Goal: Transaction & Acquisition: Purchase product/service

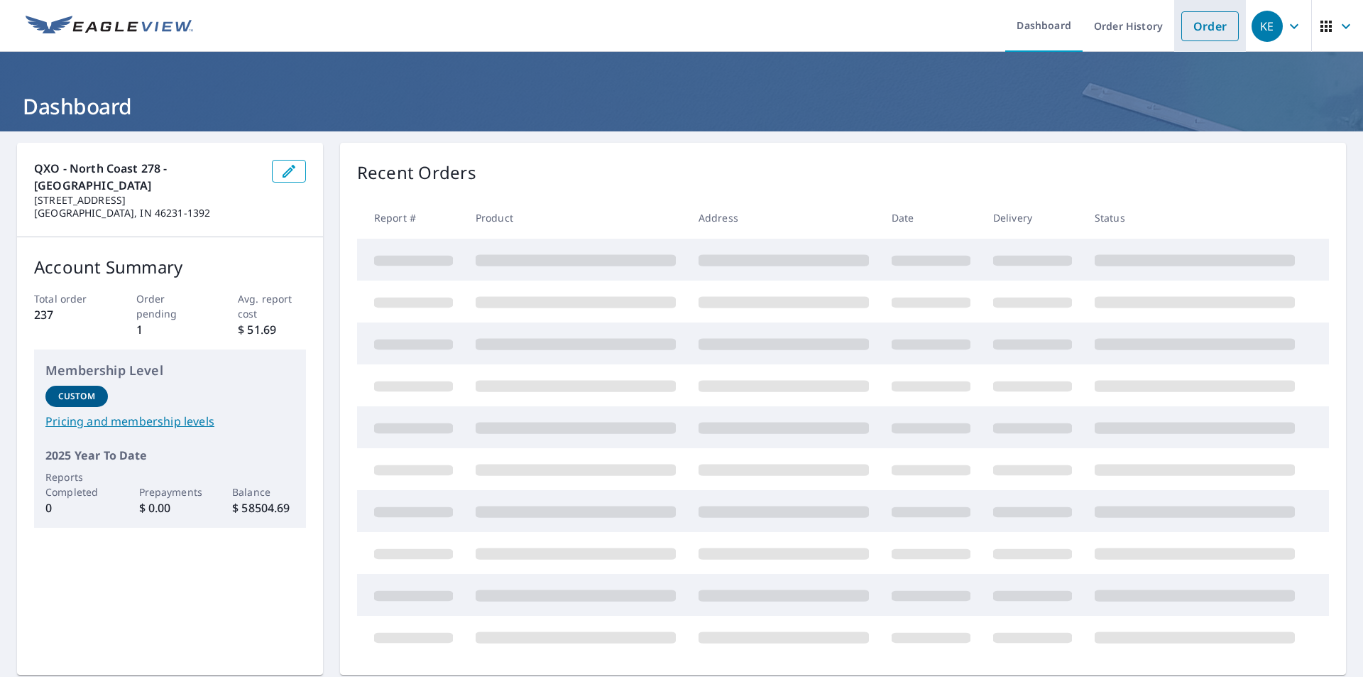
click at [1221, 11] on link "Order" at bounding box center [1211, 26] width 58 height 30
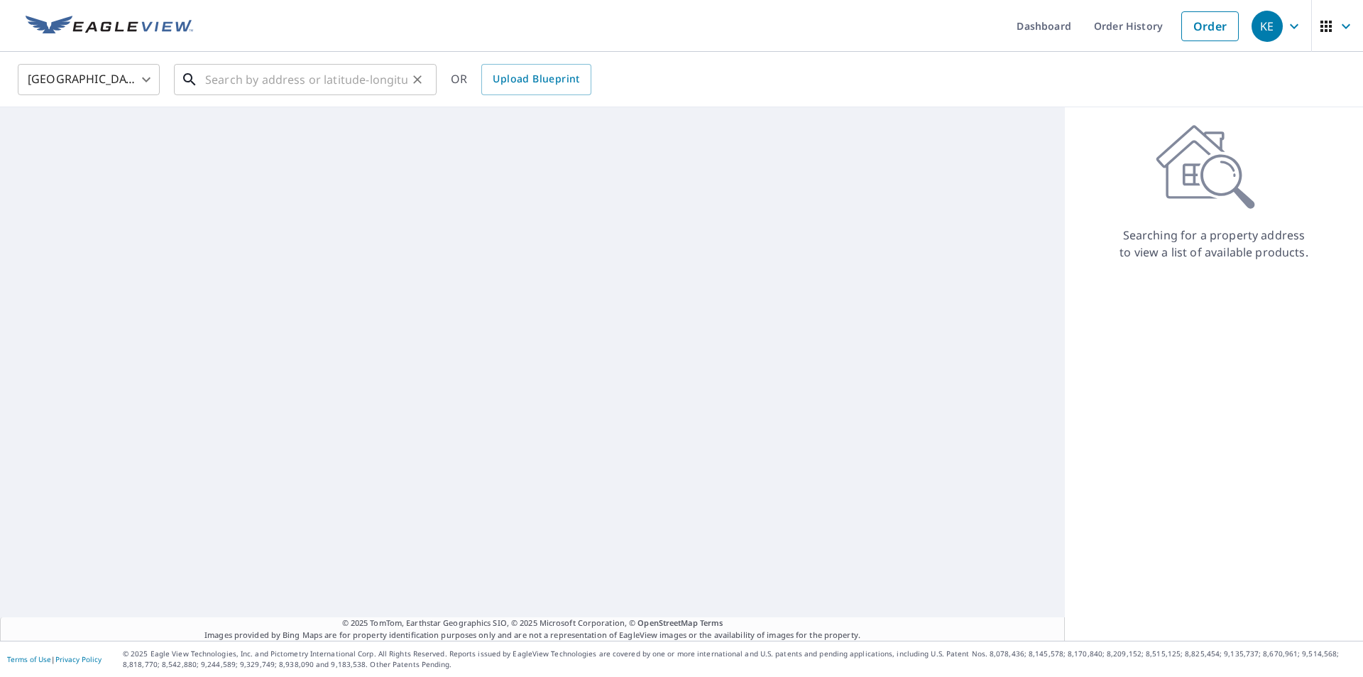
click at [344, 75] on input "text" at bounding box center [306, 80] width 202 height 40
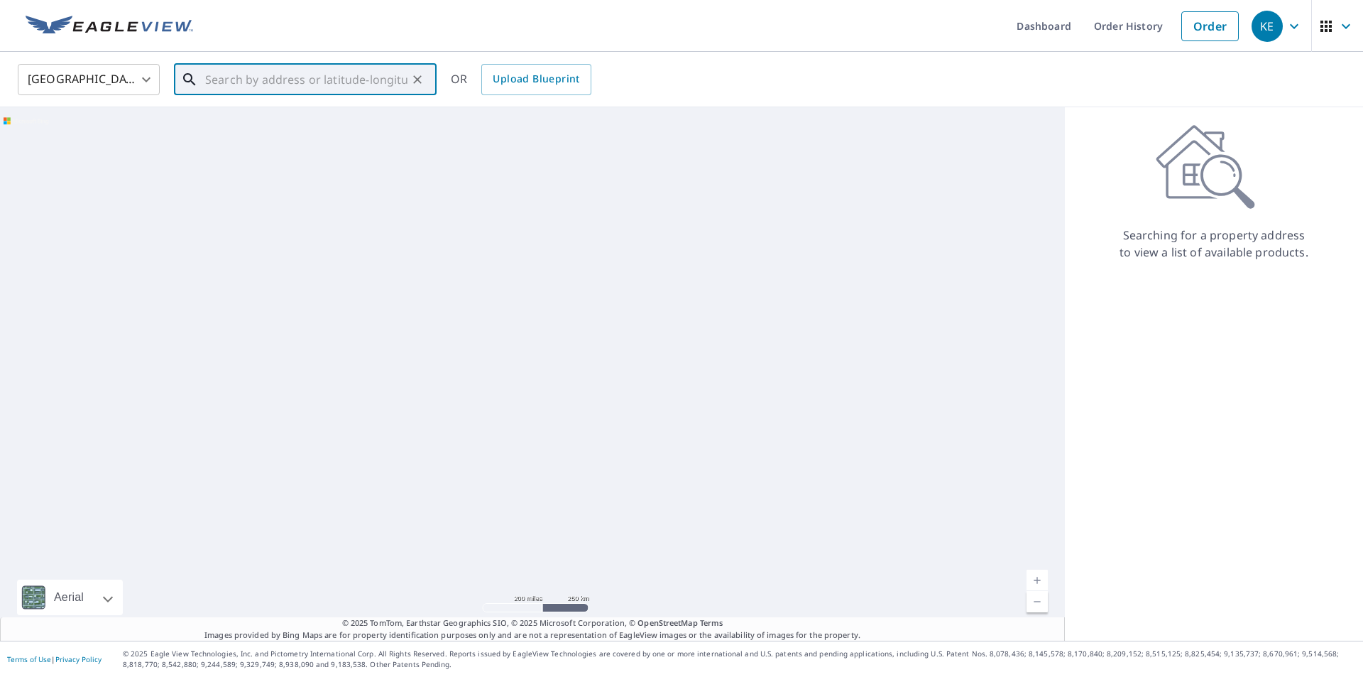
paste input "[STREET_ADDRESS][PERSON_NAME]"
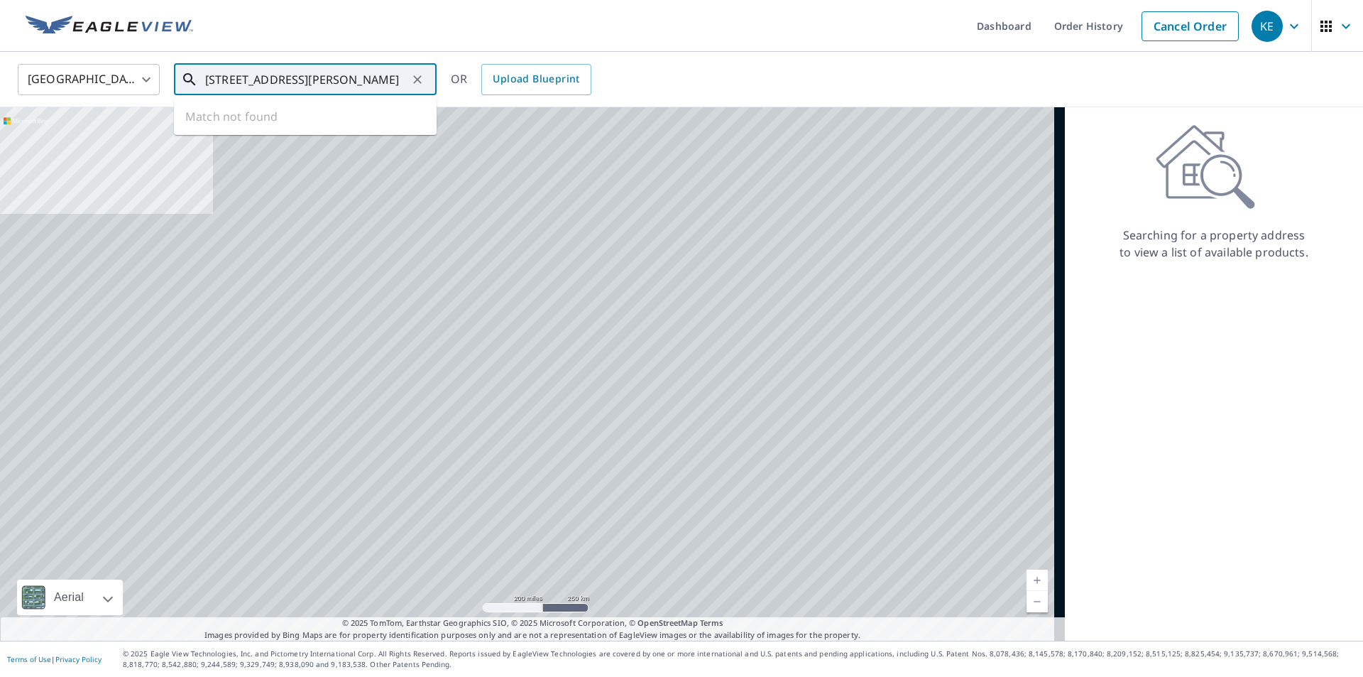
scroll to position [0, 5]
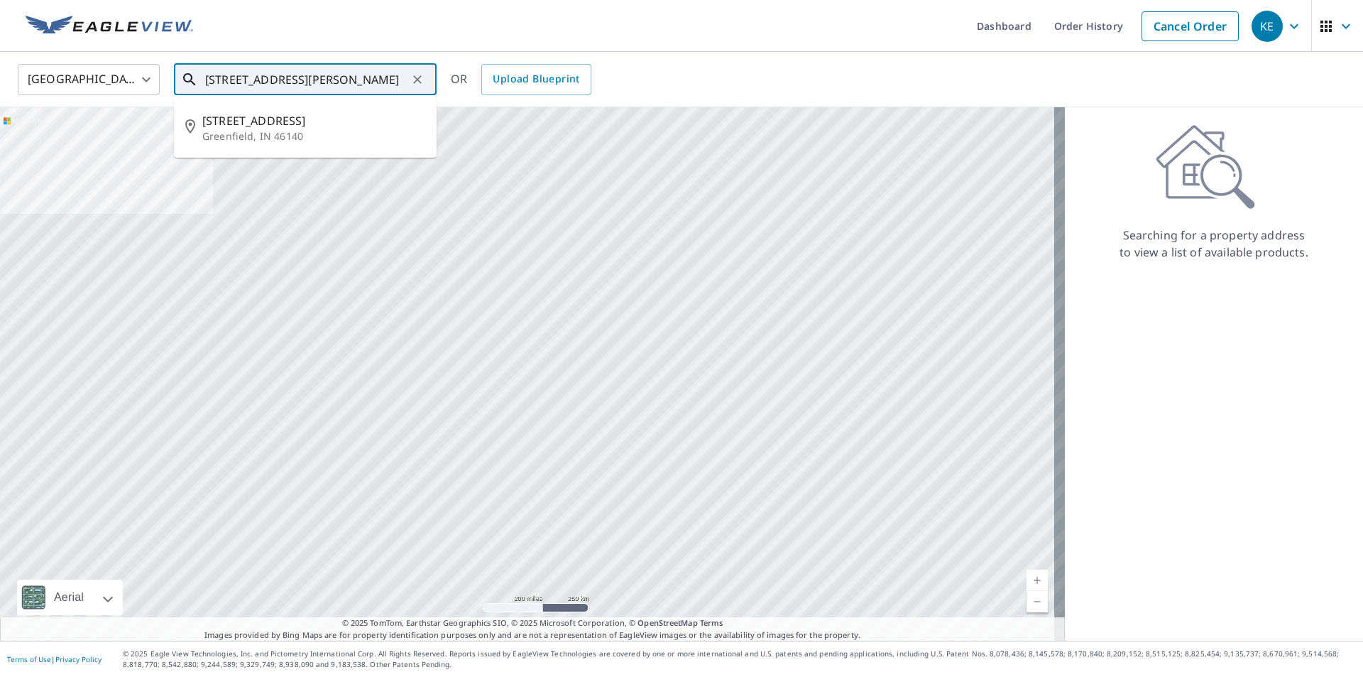
type input "[STREET_ADDRESS][PERSON_NAME]"
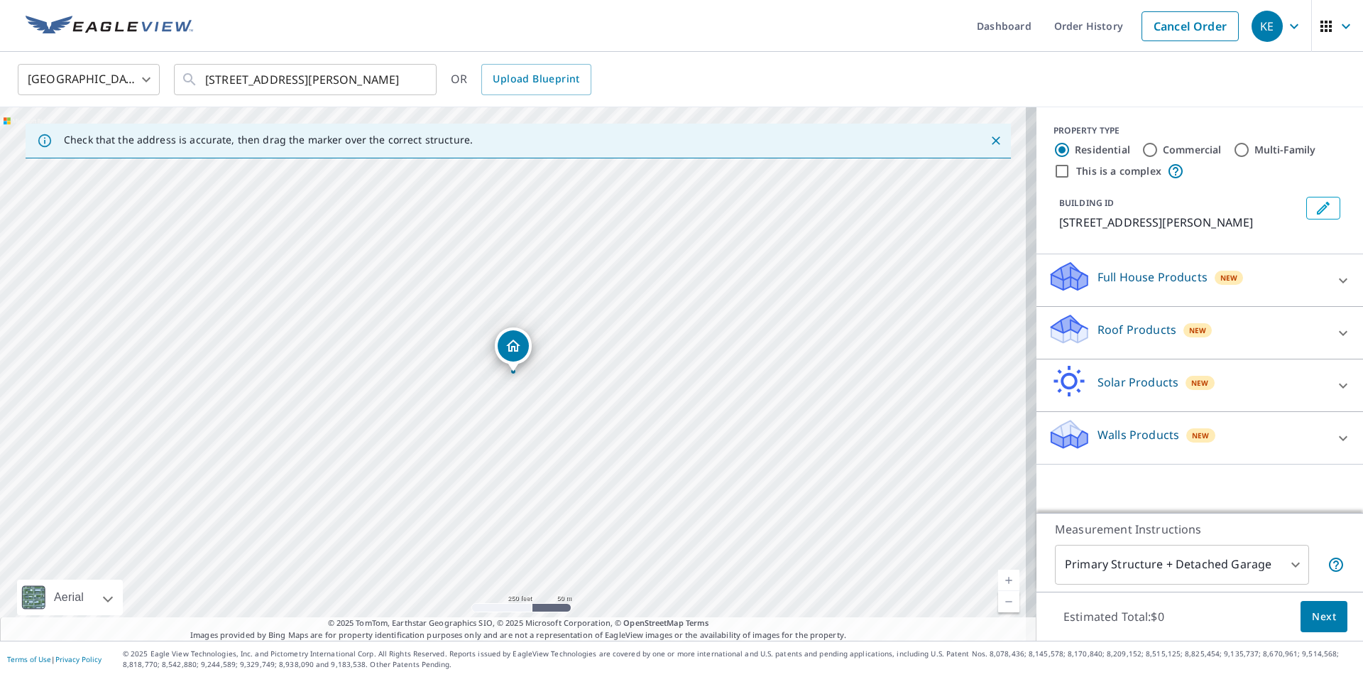
click at [1113, 325] on p "Roof Products" at bounding box center [1137, 329] width 79 height 17
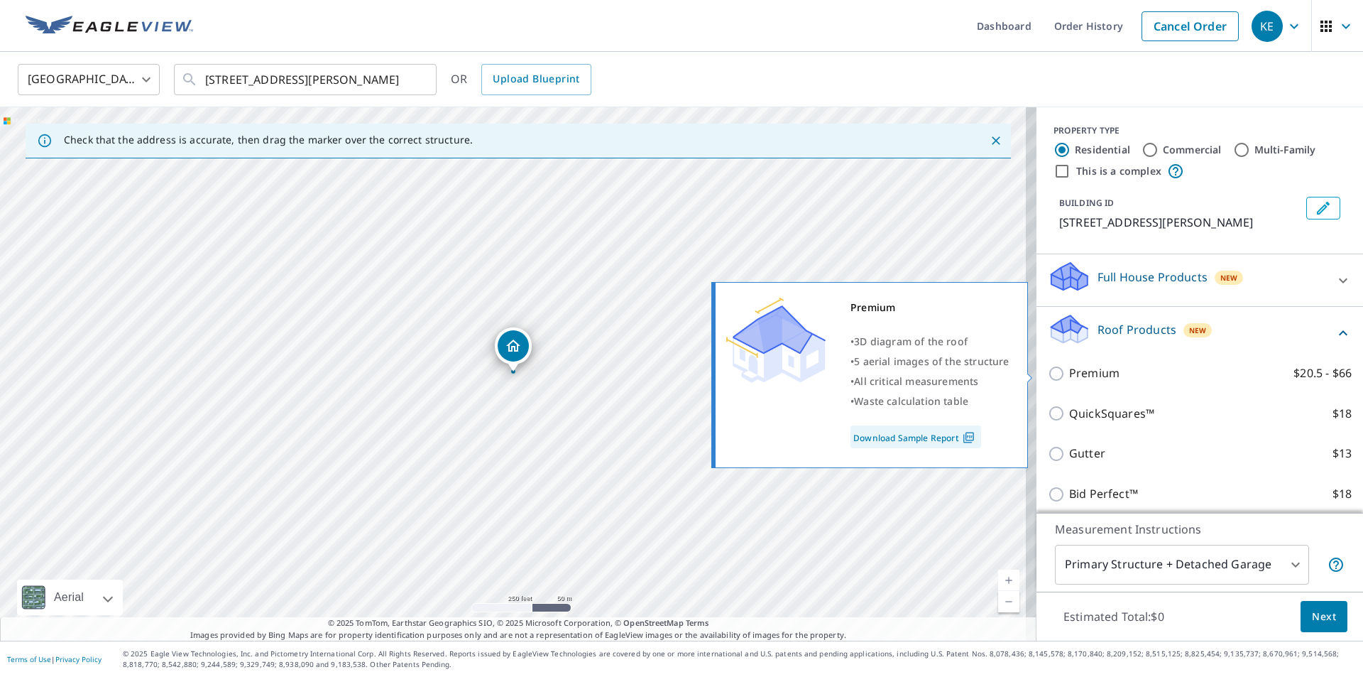
click at [1048, 374] on input "Premium $20.5 - $66" at bounding box center [1058, 373] width 21 height 17
checkbox input "true"
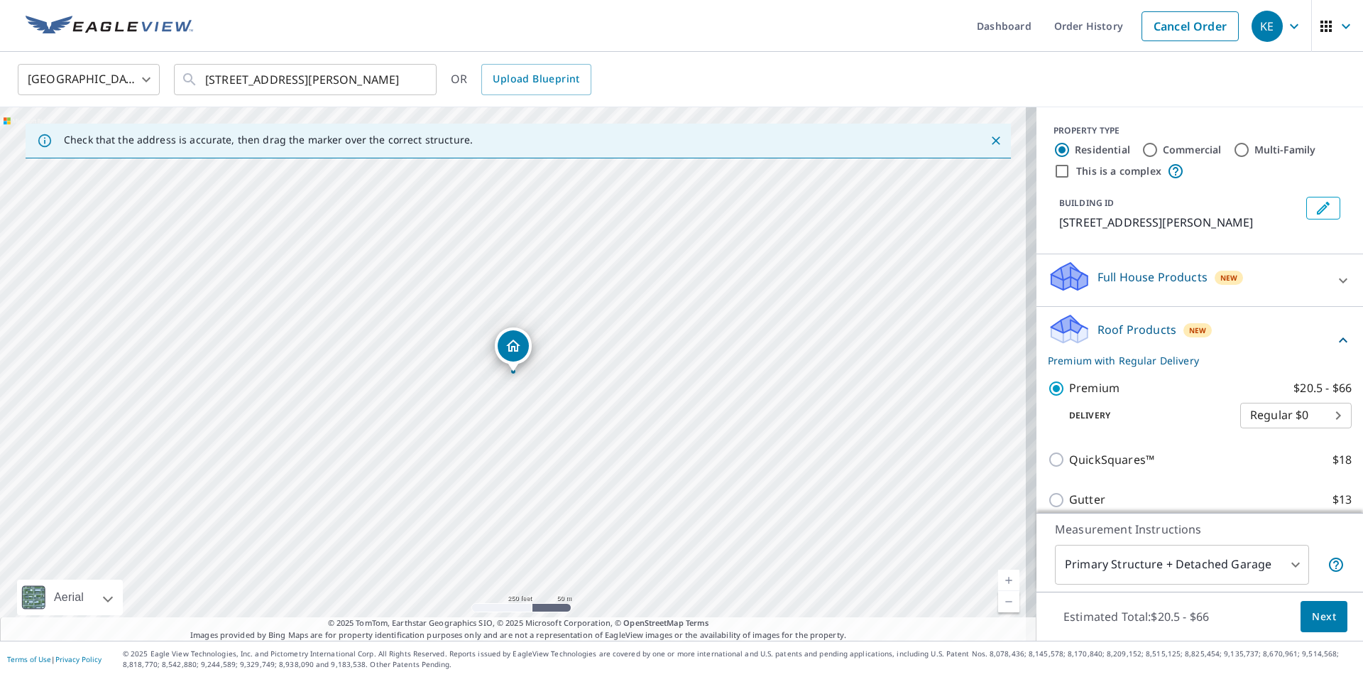
click at [1318, 618] on span "Next" at bounding box center [1324, 617] width 24 height 18
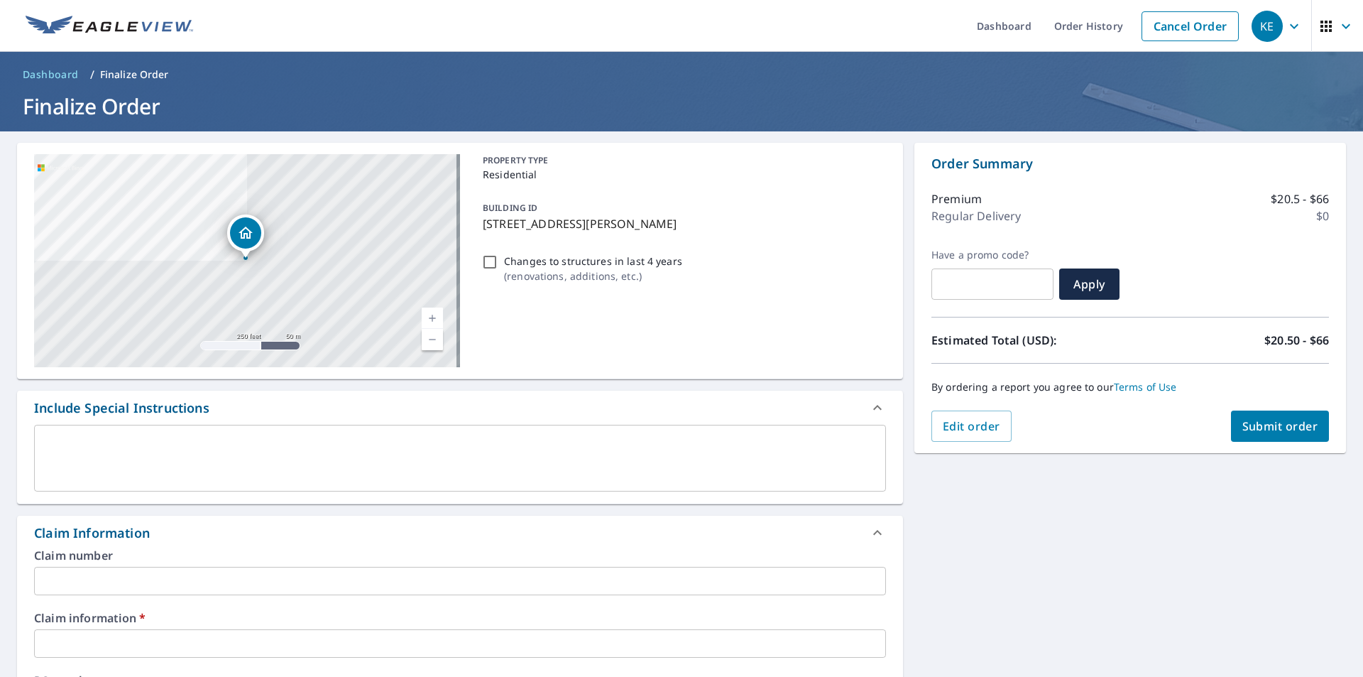
scroll to position [142, 0]
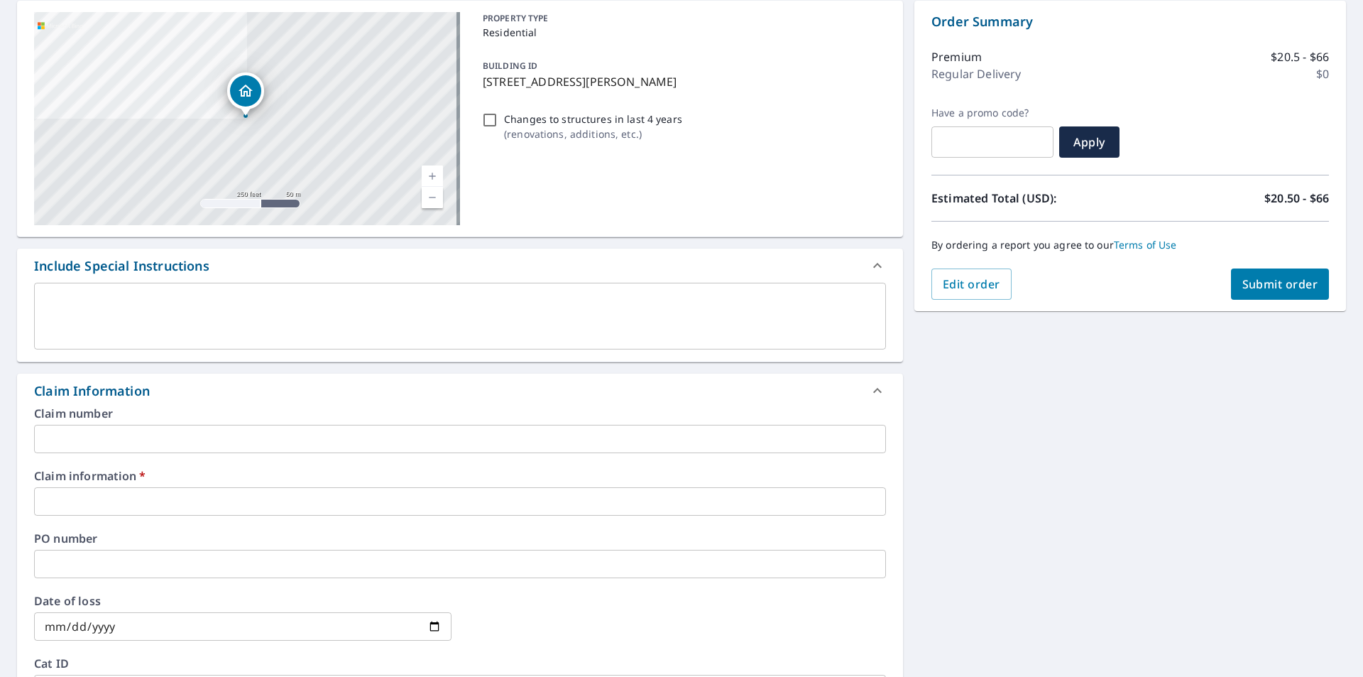
click at [53, 487] on div "Claim information   * ​" at bounding box center [460, 492] width 852 height 45
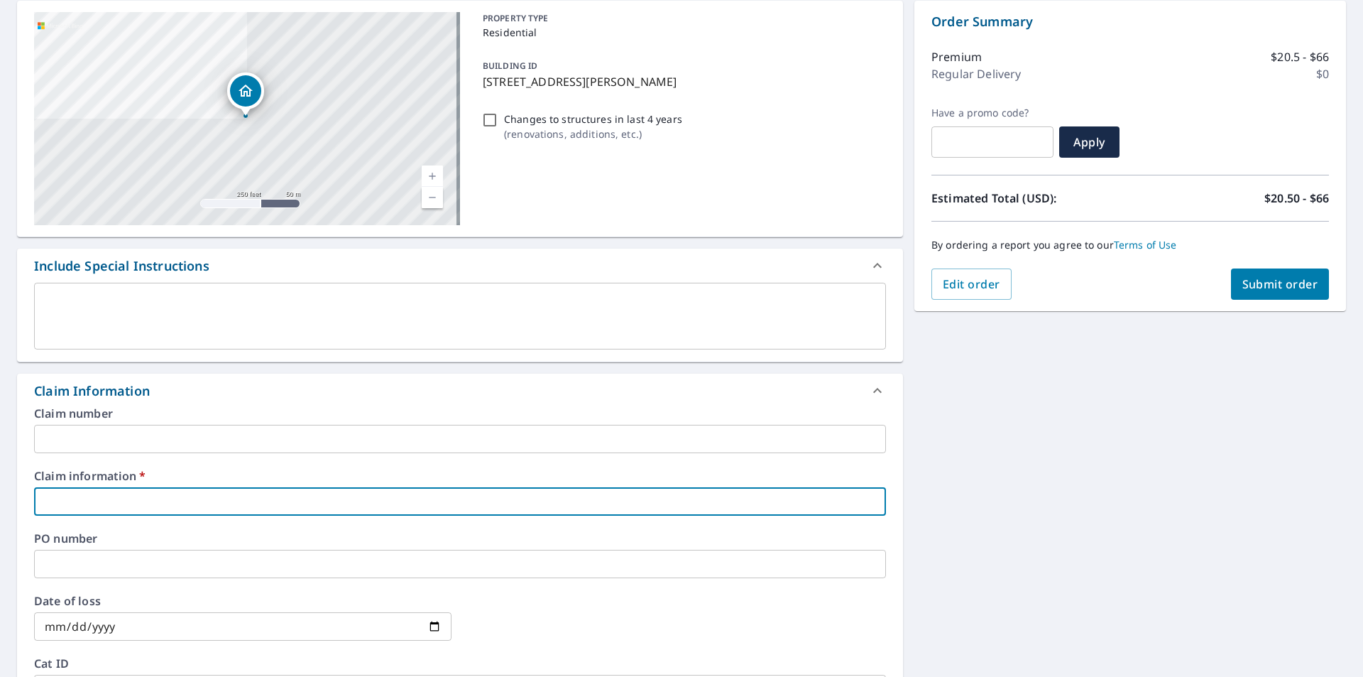
click at [53, 488] on input "text" at bounding box center [460, 501] width 852 height 28
type input "684276"
checkbox input "true"
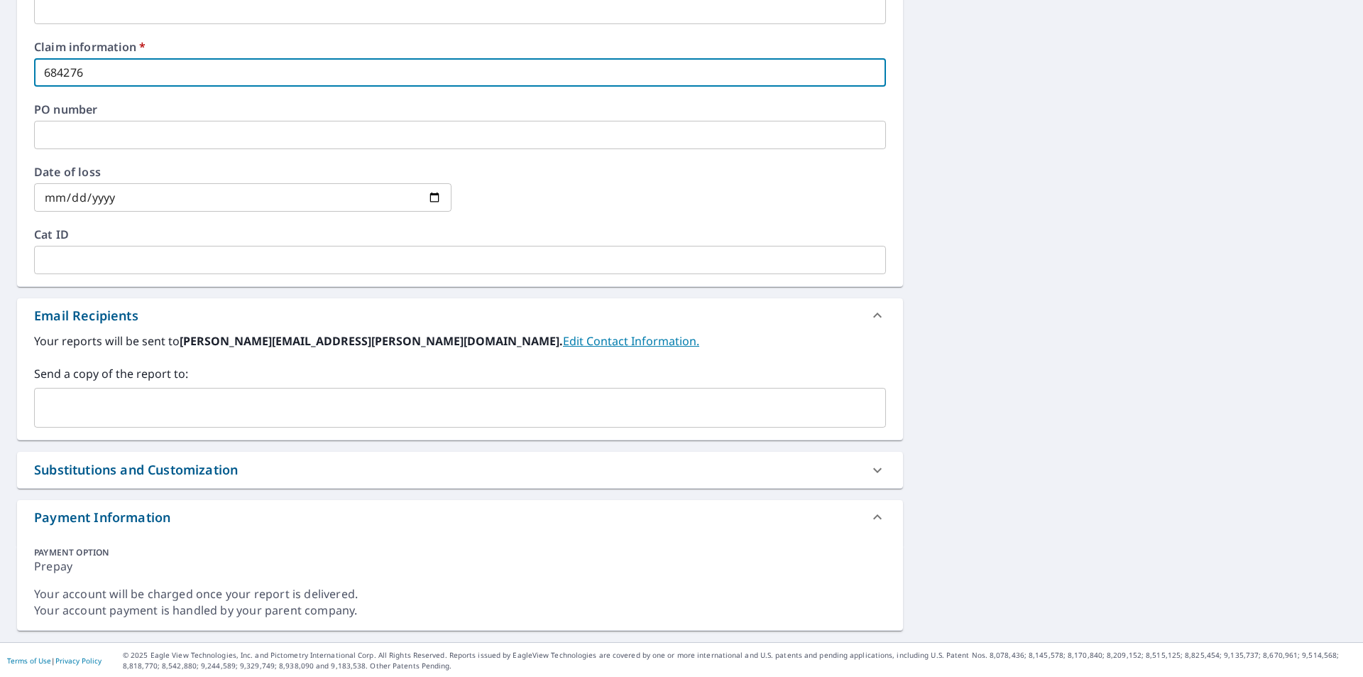
scroll to position [572, 0]
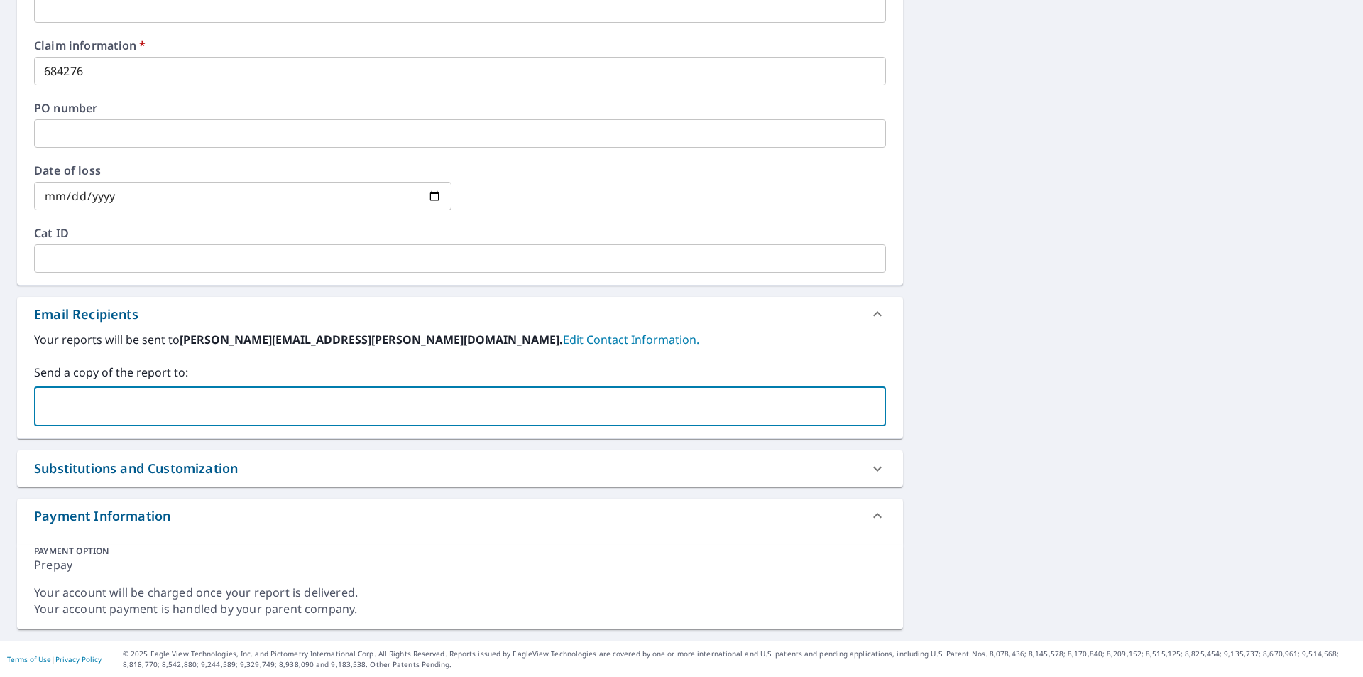
click at [283, 410] on input "text" at bounding box center [449, 406] width 818 height 27
type input "[PERSON_NAME][EMAIL_ADDRESS][PERSON_NAME][DOMAIN_NAME]"
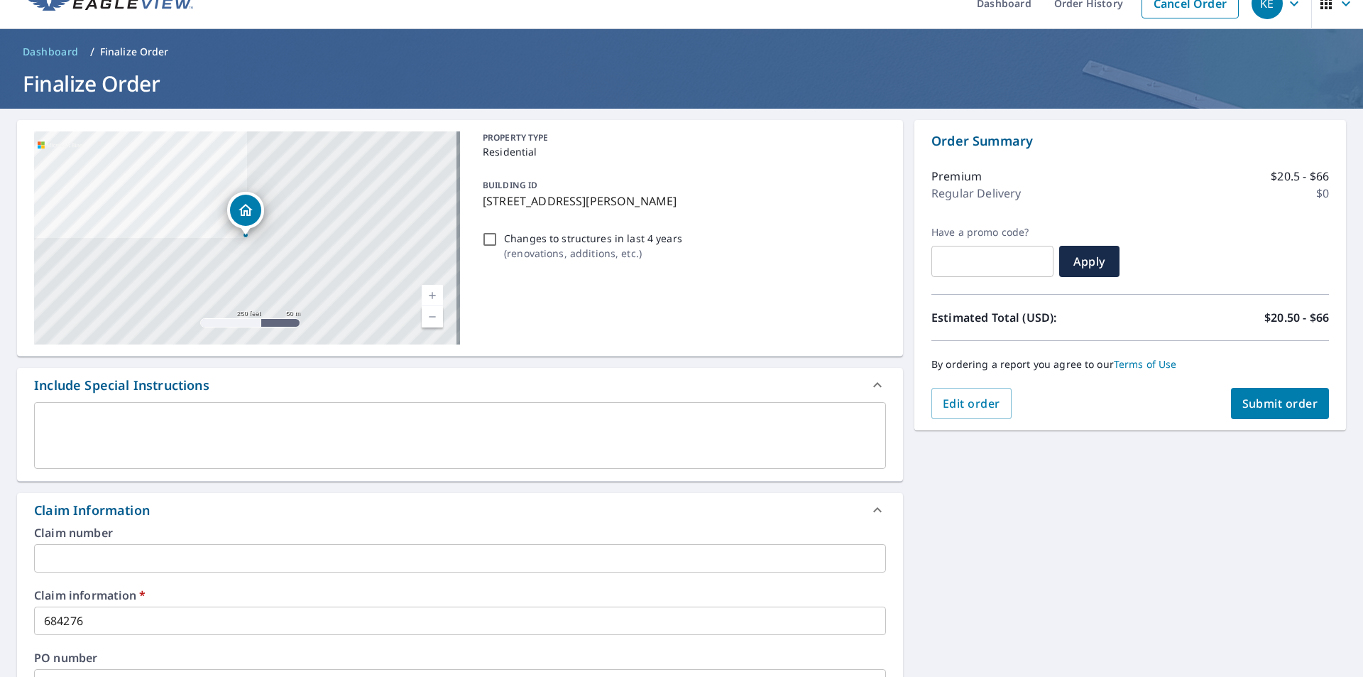
scroll to position [0, 0]
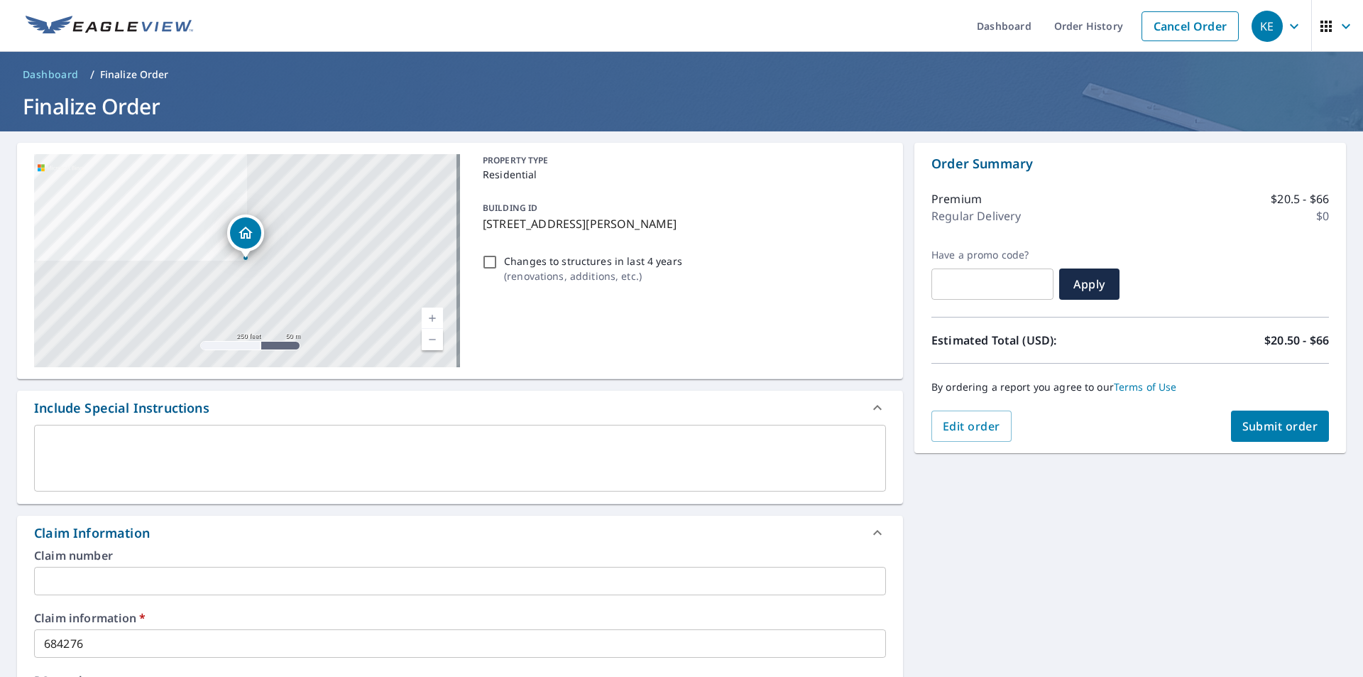
click at [1231, 430] on button "Submit order" at bounding box center [1280, 425] width 99 height 31
checkbox input "true"
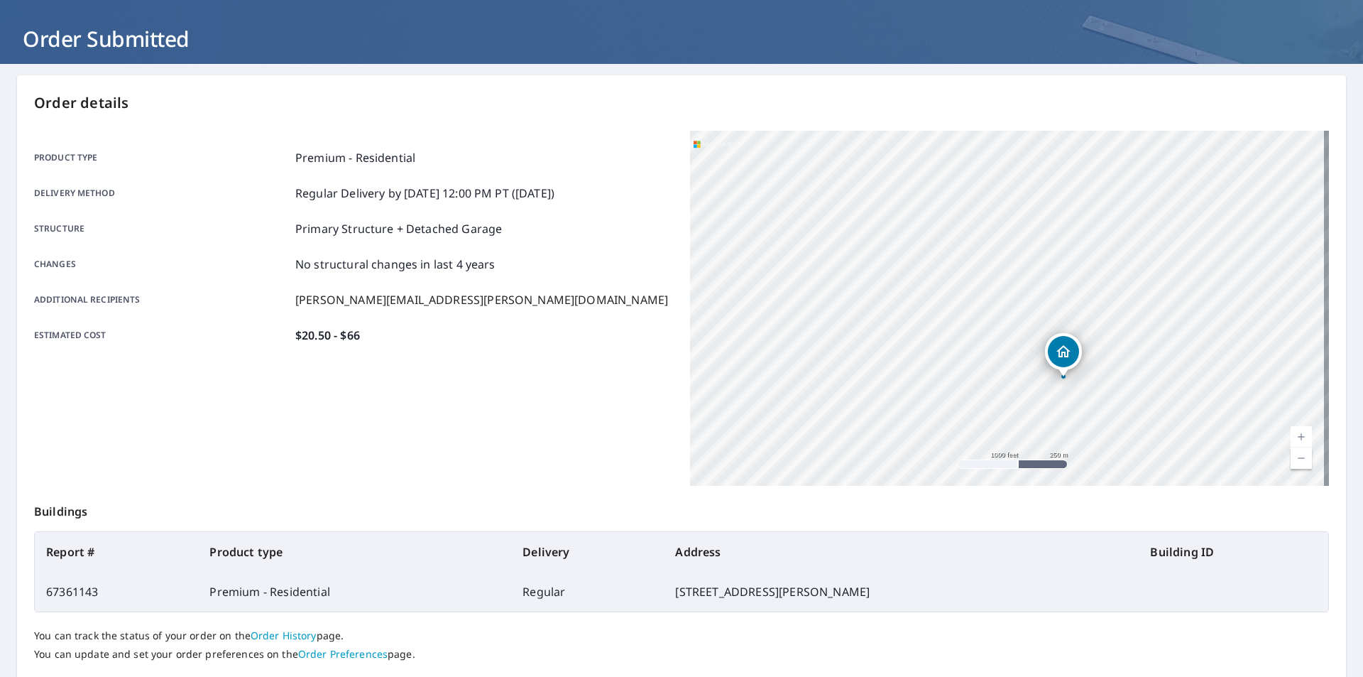
scroll to position [159, 0]
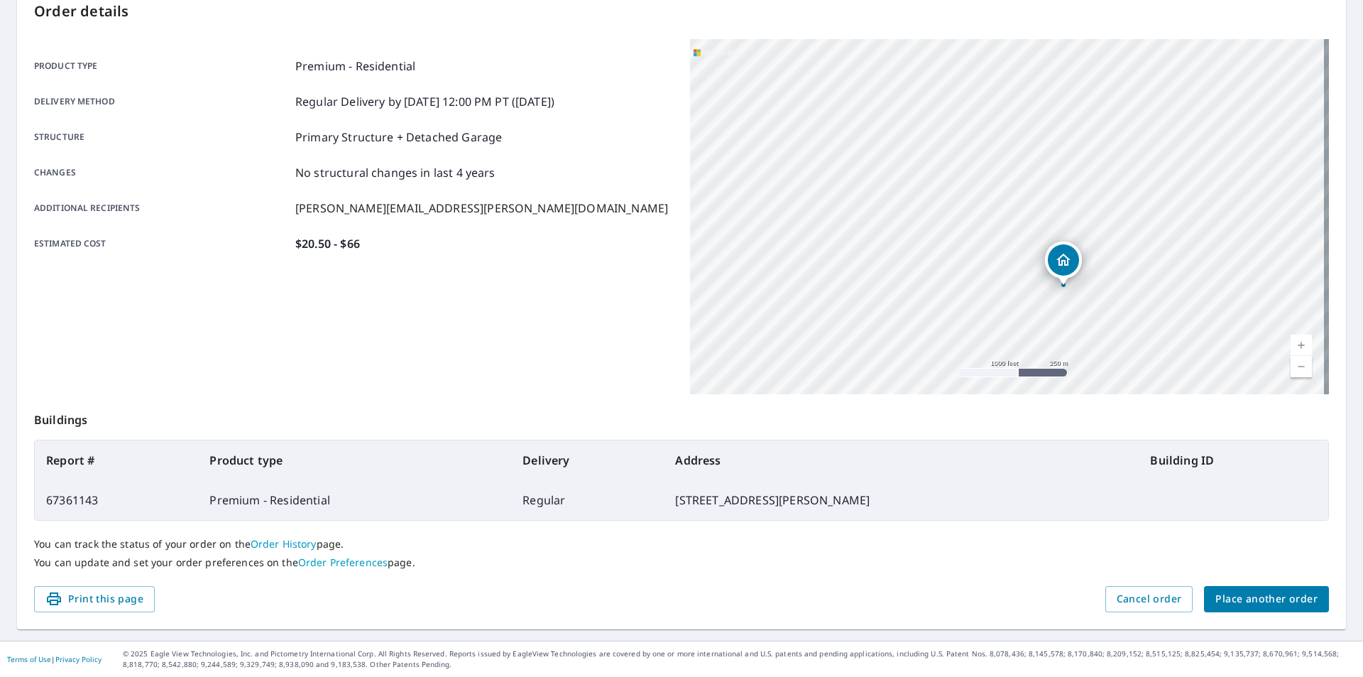
click at [1277, 597] on span "Place another order" at bounding box center [1267, 599] width 102 height 18
